Goal: Navigation & Orientation: Find specific page/section

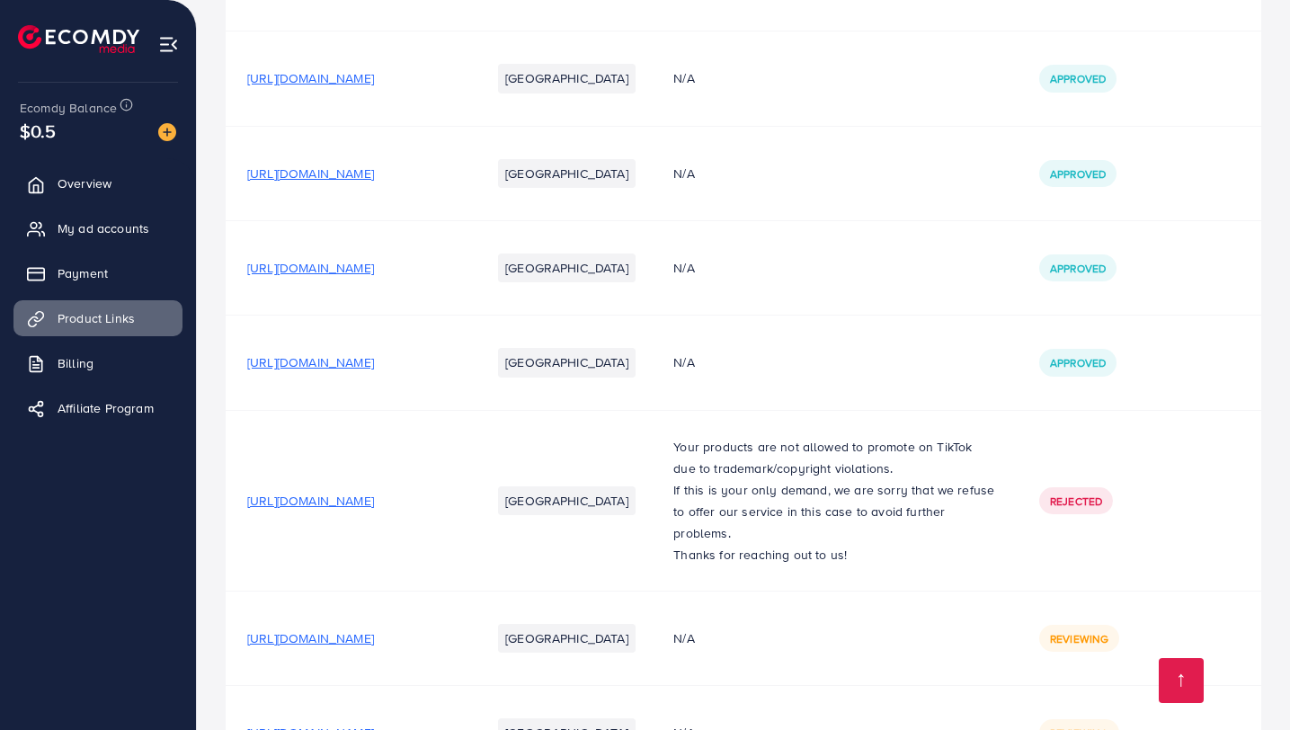
scroll to position [706, 0]
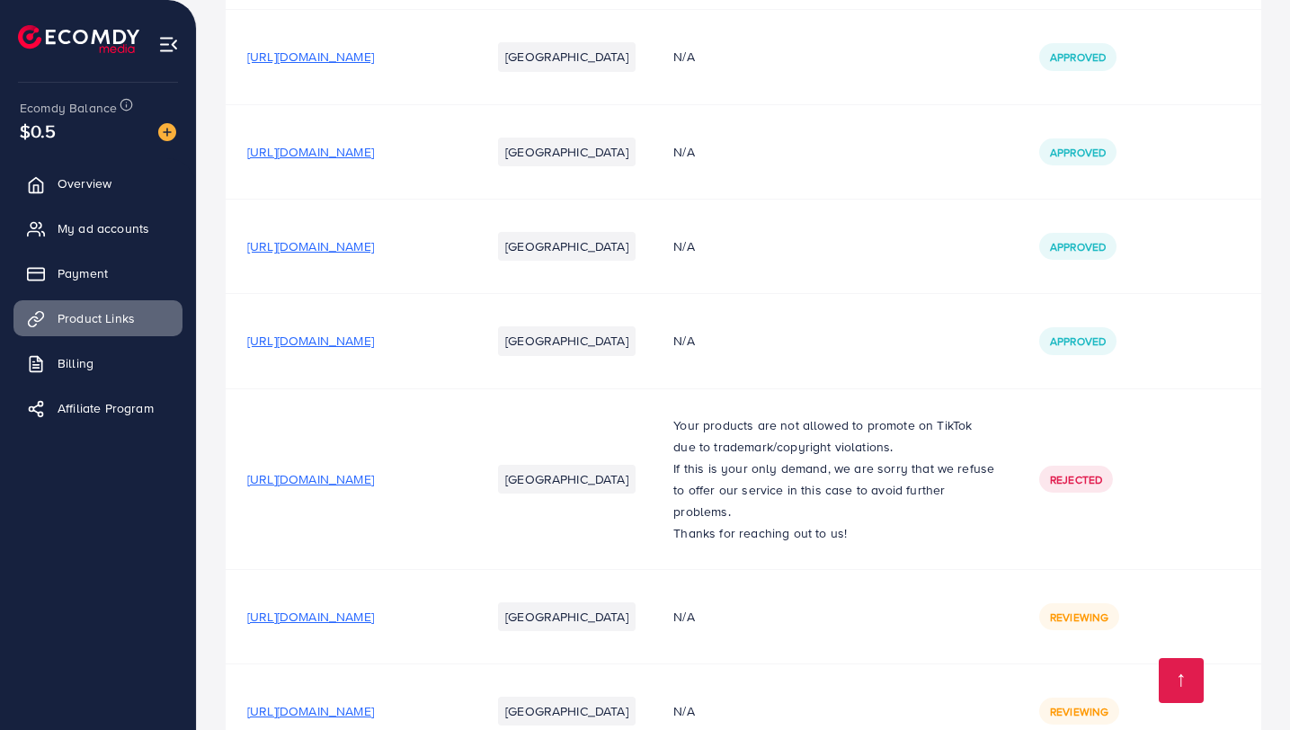
scroll to position [706, 0]
